Goal: Communication & Community: Answer question/provide support

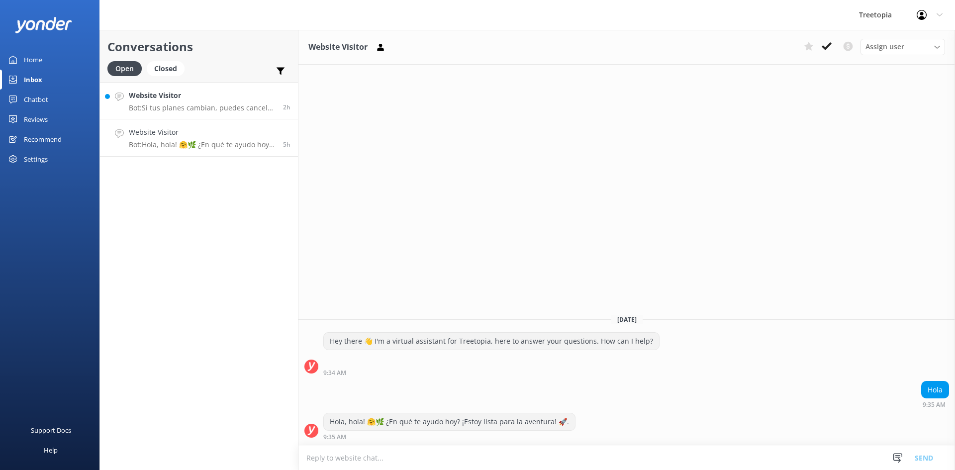
click at [121, 93] on icon at bounding box center [119, 97] width 9 height 9
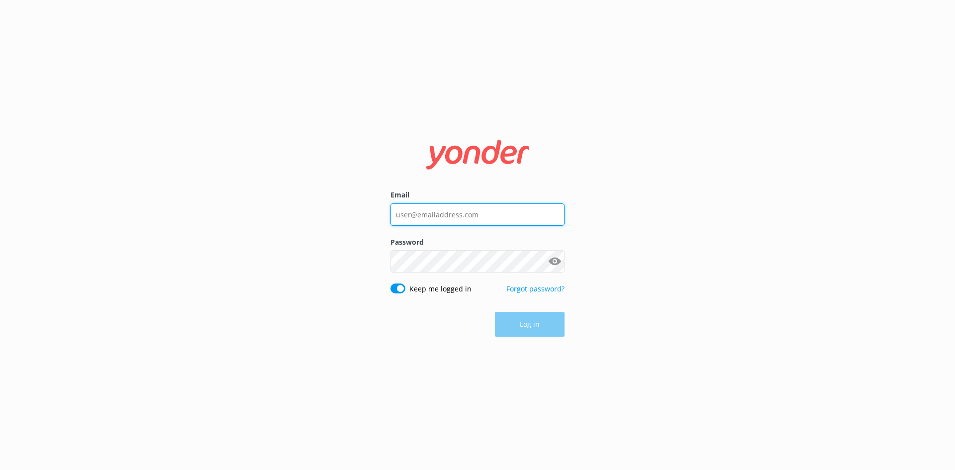
type input "[EMAIL_ADDRESS][DOMAIN_NAME]"
click at [543, 323] on button "Log in" at bounding box center [530, 324] width 70 height 25
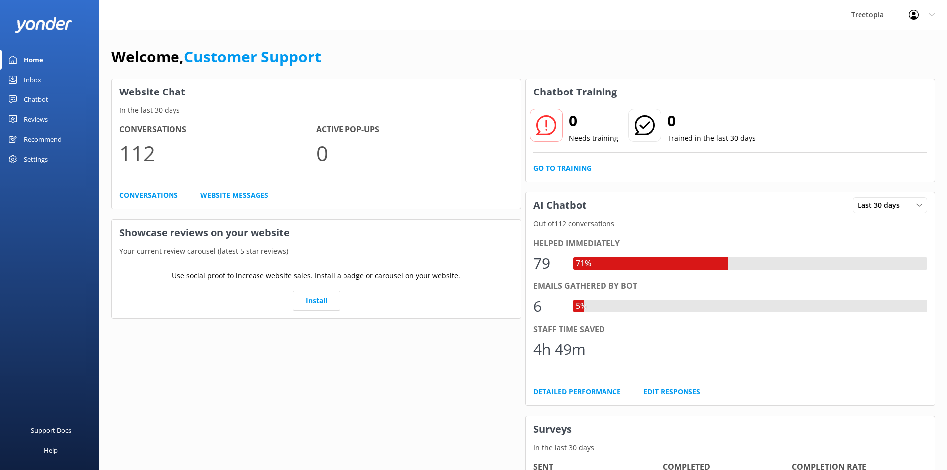
click at [49, 96] on link "Chatbot" at bounding box center [49, 100] width 99 height 20
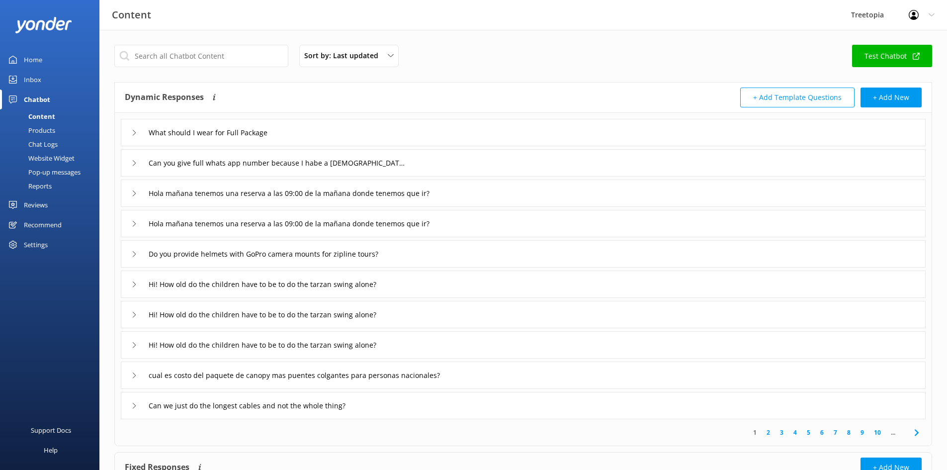
click at [43, 78] on link "Inbox" at bounding box center [49, 80] width 99 height 20
